Goal: Download file/media

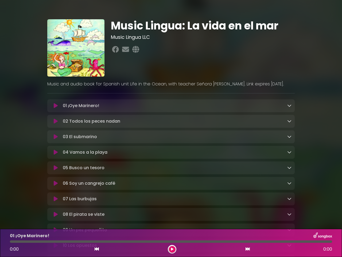
click at [56, 106] on icon at bounding box center [56, 105] width 4 height 5
click at [290, 106] on icon at bounding box center [289, 105] width 4 height 4
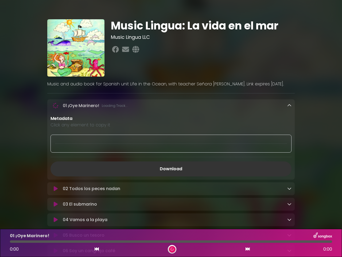
click at [56, 182] on div "02 Todos los peces nadan Loading Track..." at bounding box center [171, 188] width 248 height 13
click at [290, 121] on p "Metadata" at bounding box center [171, 118] width 241 height 6
click at [56, 137] on div at bounding box center [171, 144] width 241 height 18
click at [290, 137] on div at bounding box center [171, 144] width 241 height 18
click at [56, 153] on div "Metadata Click any element to copy it Download" at bounding box center [171, 145] width 248 height 61
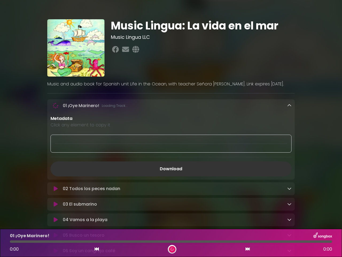
click at [290, 153] on div "Metadata Click any element to copy it Download" at bounding box center [171, 145] width 248 height 61
click at [56, 169] on link "Download" at bounding box center [171, 168] width 241 height 15
click at [290, 169] on link "Download" at bounding box center [171, 168] width 241 height 15
